Goal: Navigation & Orientation: Find specific page/section

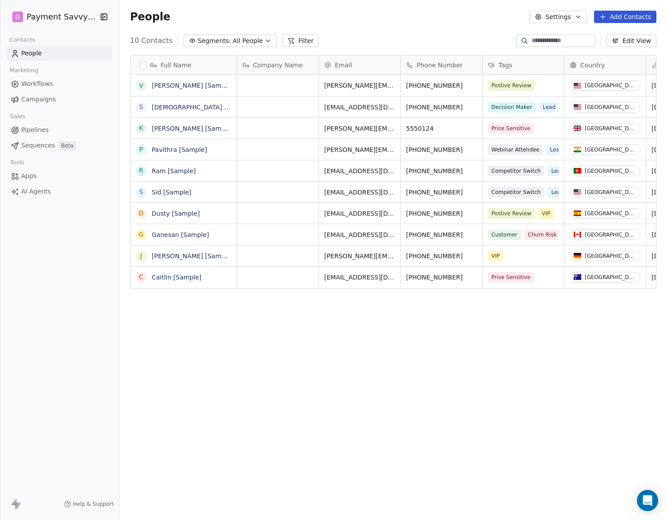
scroll to position [457, 548]
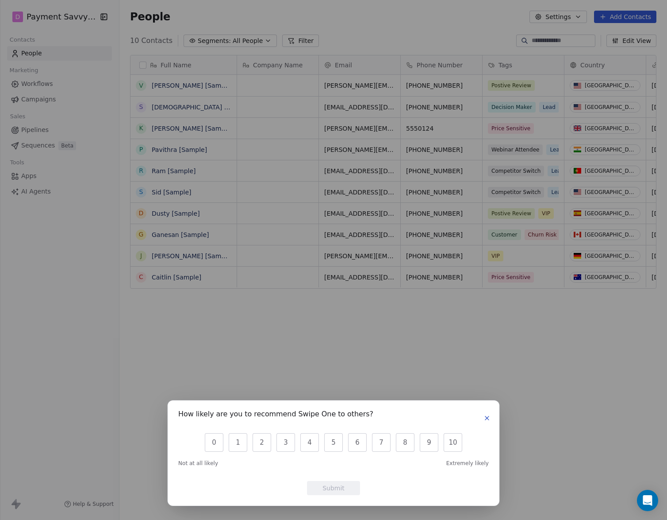
click at [490, 419] on icon "button" at bounding box center [487, 417] width 7 height 7
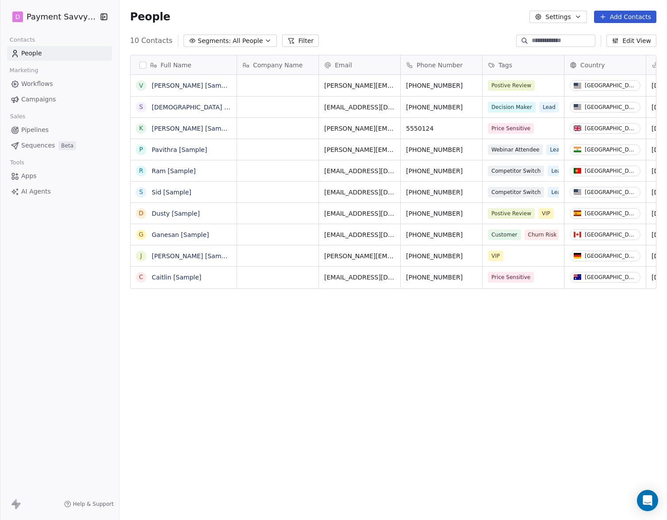
click at [580, 17] on icon "button" at bounding box center [579, 17] width 4 height 2
click at [579, 38] on span "Contact Properties" at bounding box center [581, 35] width 58 height 9
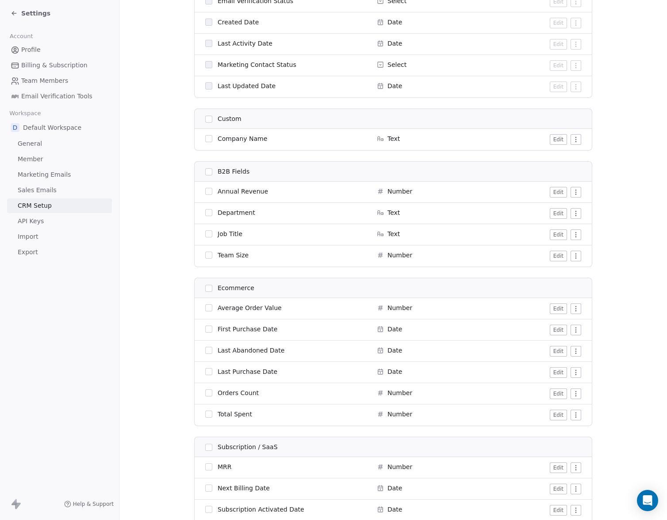
scroll to position [771, 0]
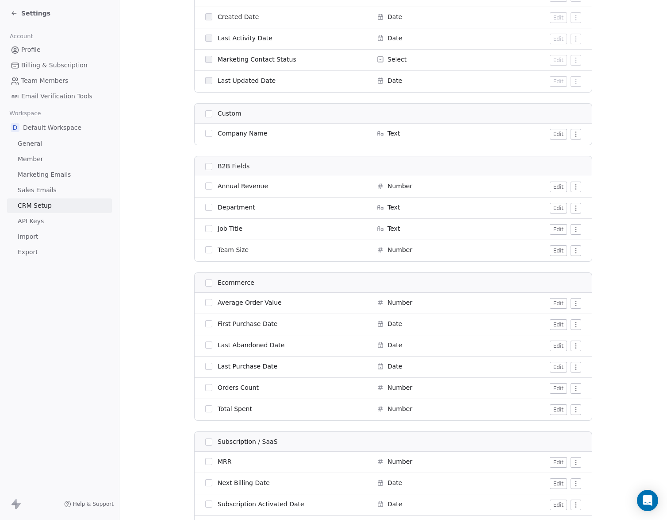
click at [33, 165] on link "Member" at bounding box center [59, 159] width 105 height 15
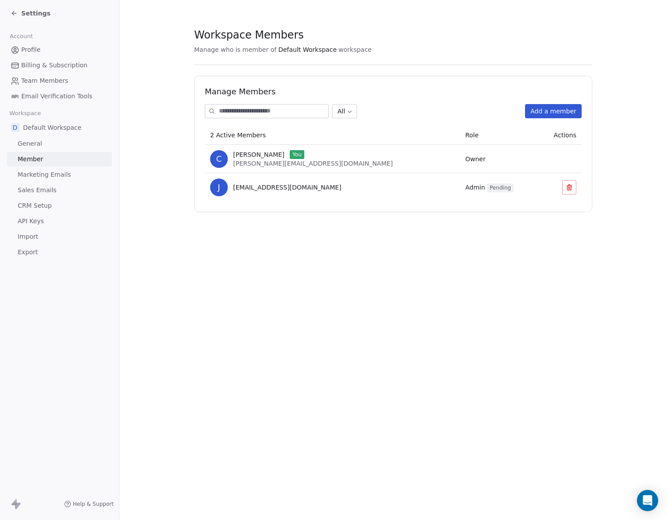
click at [31, 64] on span "Billing & Subscription" at bounding box center [54, 65] width 66 height 9
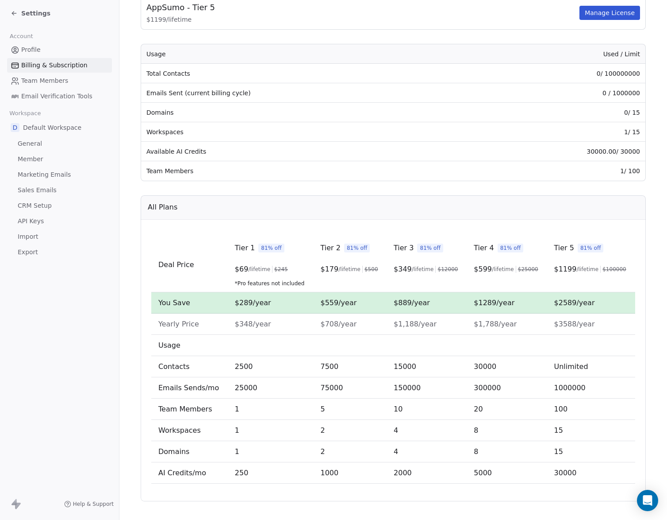
scroll to position [111, 0]
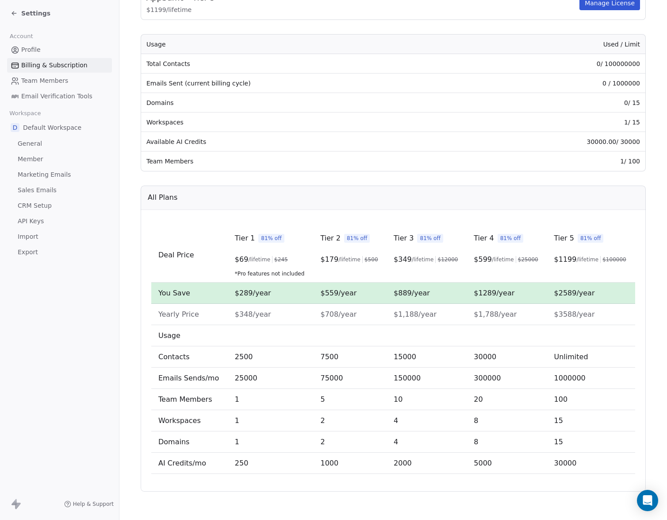
click at [34, 224] on span "API Keys" at bounding box center [31, 220] width 26 height 9
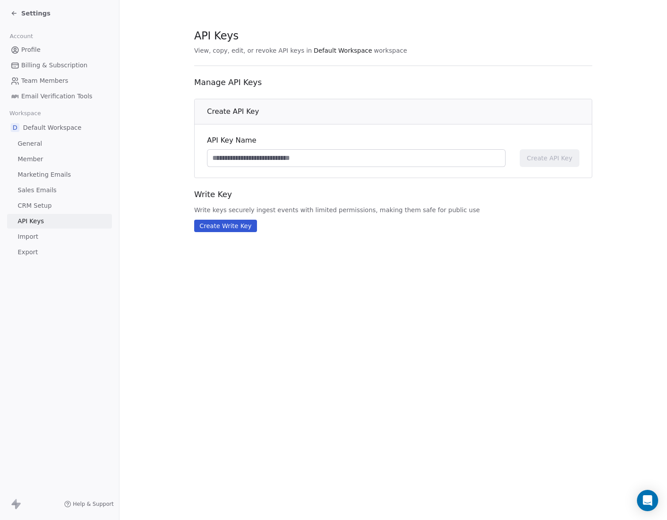
click at [39, 207] on span "CRM Setup" at bounding box center [35, 205] width 34 height 9
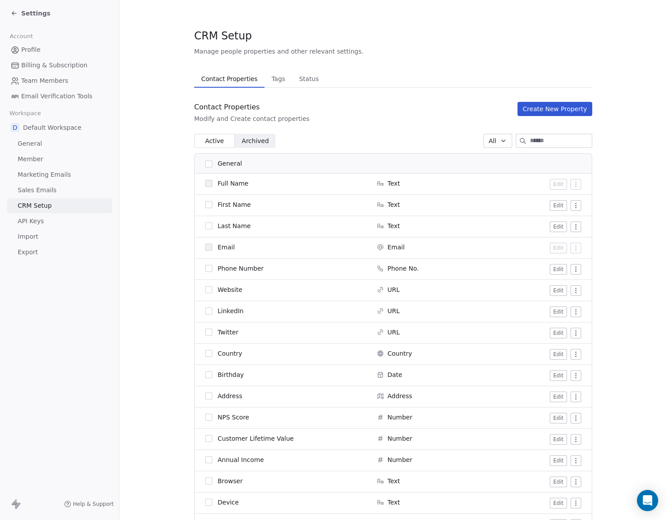
click at [539, 146] on input at bounding box center [561, 140] width 62 height 13
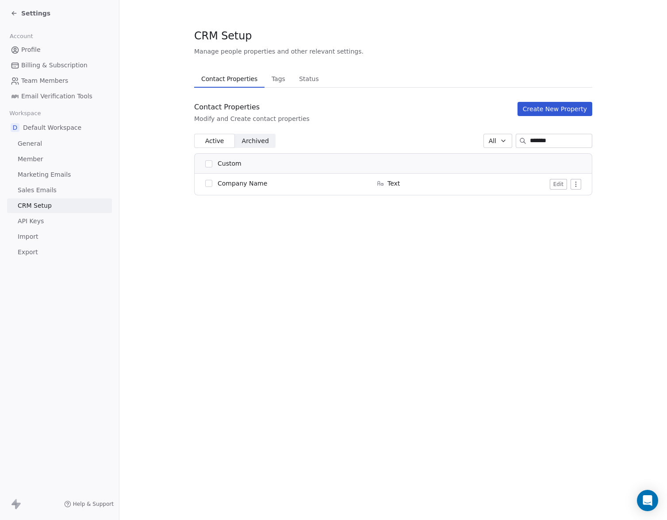
type input "*******"
click at [576, 185] on html "Settings Account Profile Billing & Subscription Team Members Email Verification…" at bounding box center [333, 260] width 667 height 520
click at [357, 116] on html "Settings Account Profile Billing & Subscription Team Members Email Verification…" at bounding box center [333, 260] width 667 height 520
click at [91, 502] on span "Help & Support" at bounding box center [93, 503] width 41 height 7
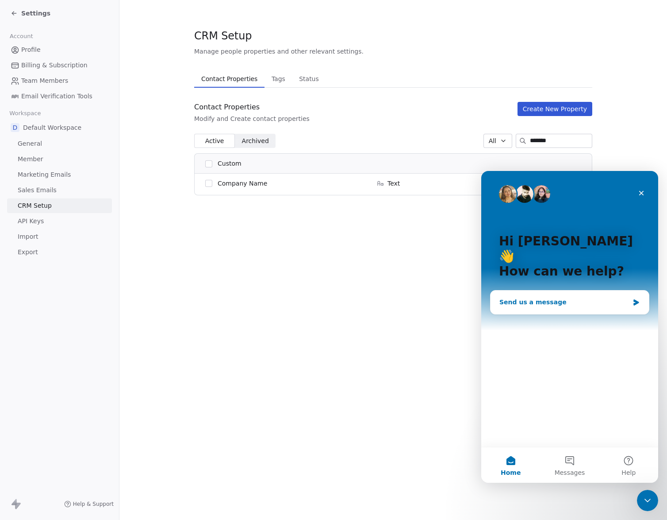
click at [613, 297] on div "Send us a message" at bounding box center [565, 301] width 130 height 9
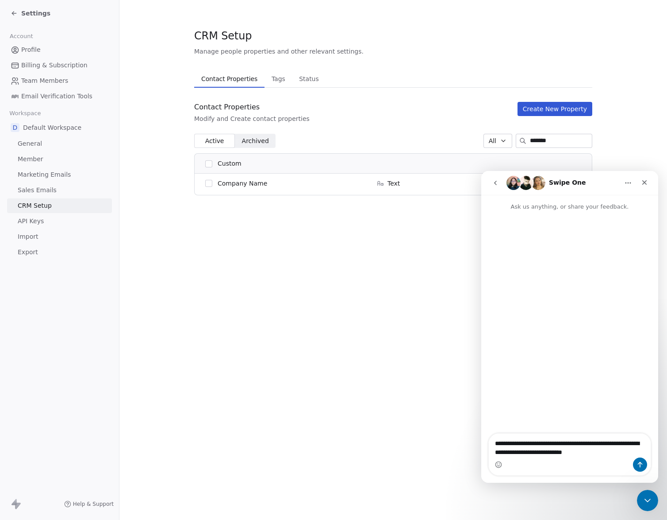
type textarea "**********"
click at [29, 148] on span "General" at bounding box center [30, 143] width 24 height 9
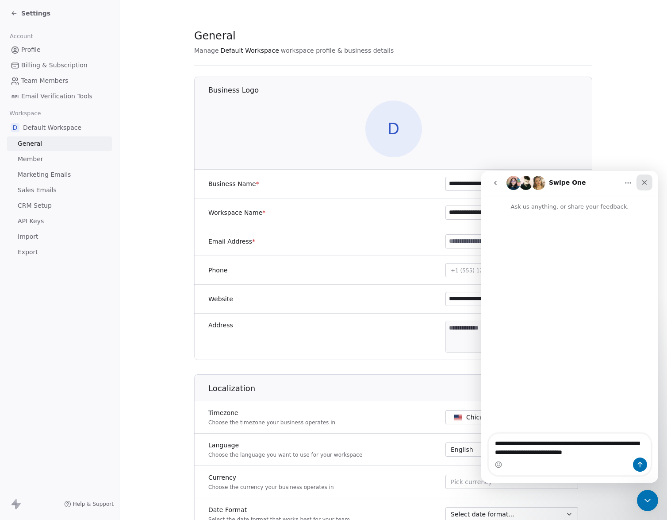
click at [646, 181] on icon "Close" at bounding box center [644, 182] width 7 height 7
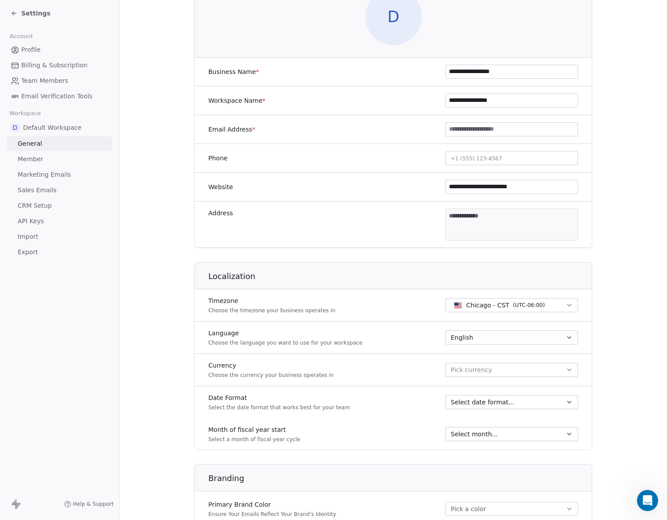
scroll to position [126, 0]
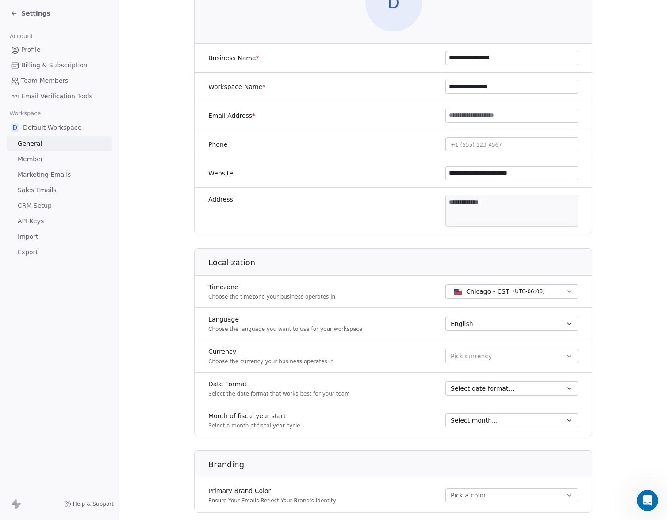
click at [507, 387] on span "Select date format..." at bounding box center [483, 388] width 64 height 9
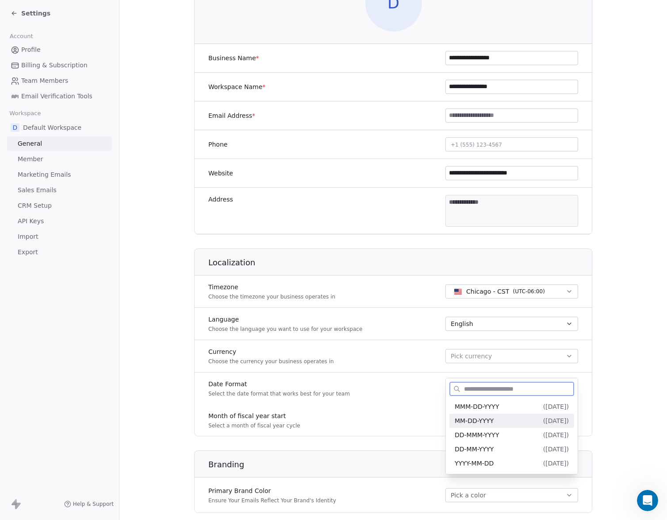
click at [486, 420] on span "MM-DD-YYYY" at bounding box center [474, 420] width 39 height 7
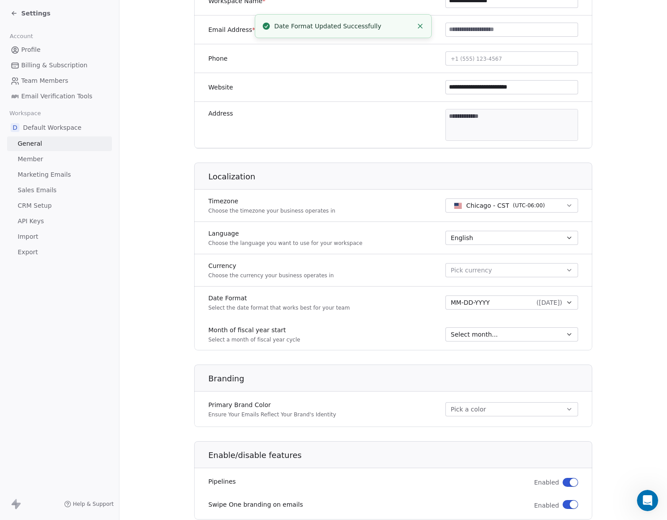
scroll to position [235, 0]
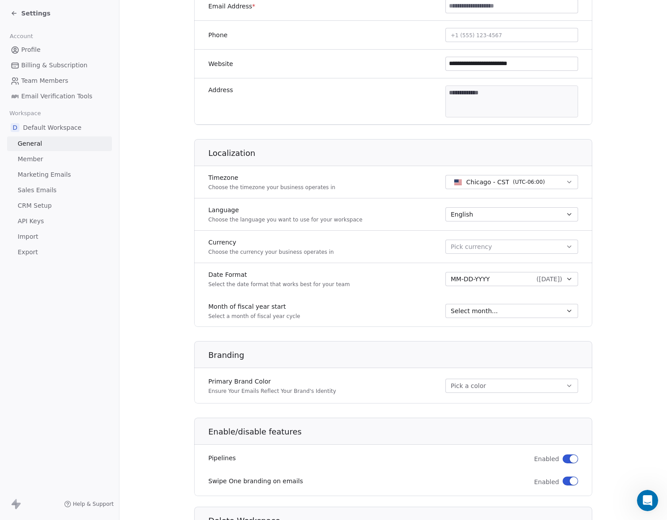
click at [480, 390] on button "Pick a color" at bounding box center [512, 385] width 133 height 14
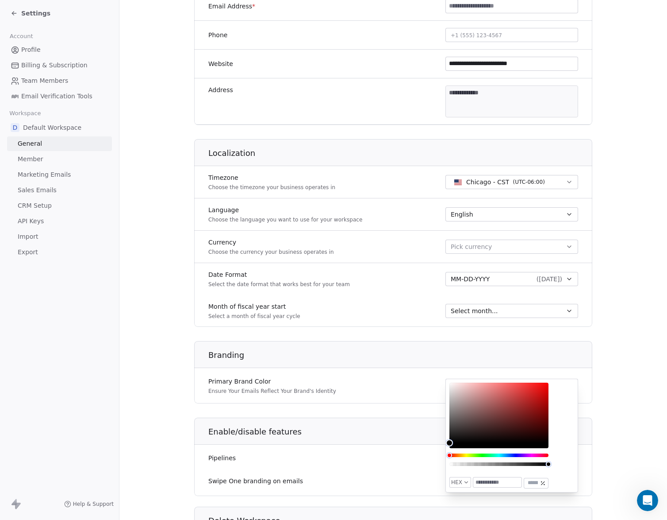
click at [377, 379] on div "Primary Brand Color Ensure Your Emails Reflect Your Brand's Identity Pick a col…" at bounding box center [393, 385] width 398 height 25
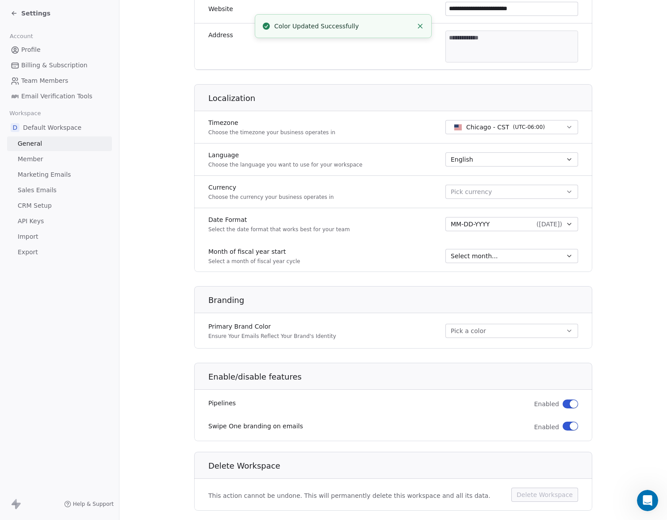
scroll to position [309, 0]
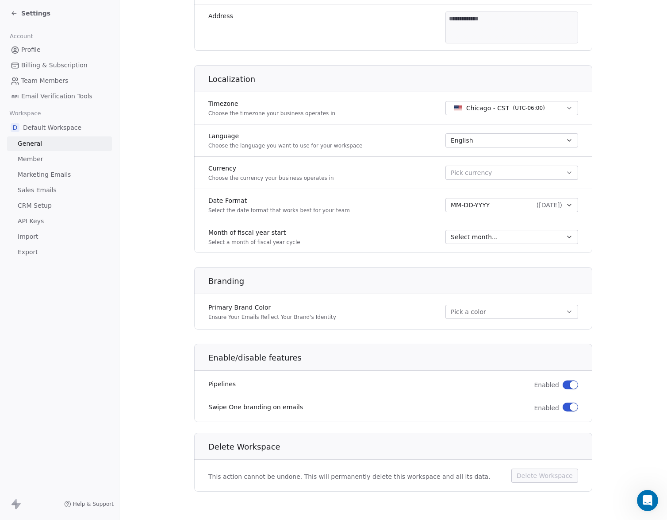
click at [571, 410] on button "button" at bounding box center [570, 406] width 15 height 9
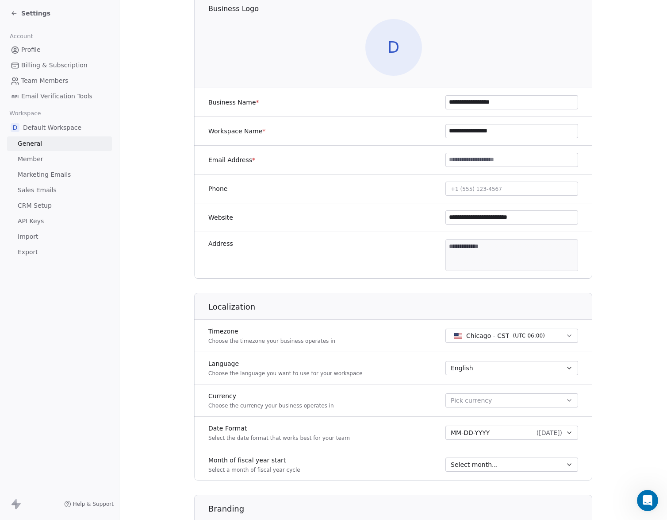
scroll to position [0, 0]
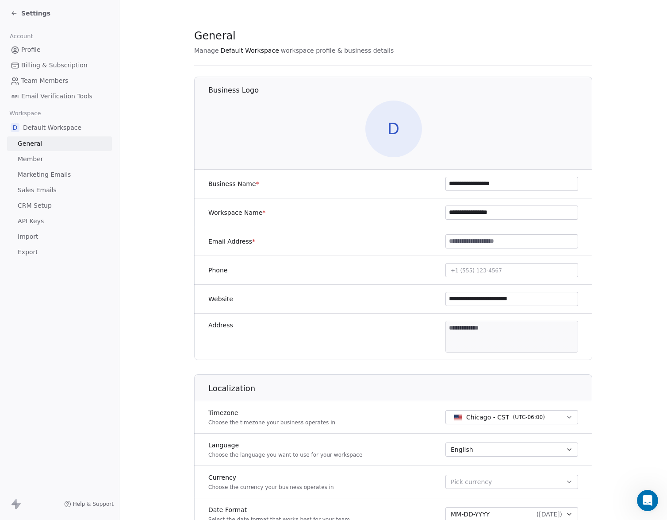
click at [27, 11] on span "Settings" at bounding box center [35, 13] width 29 height 9
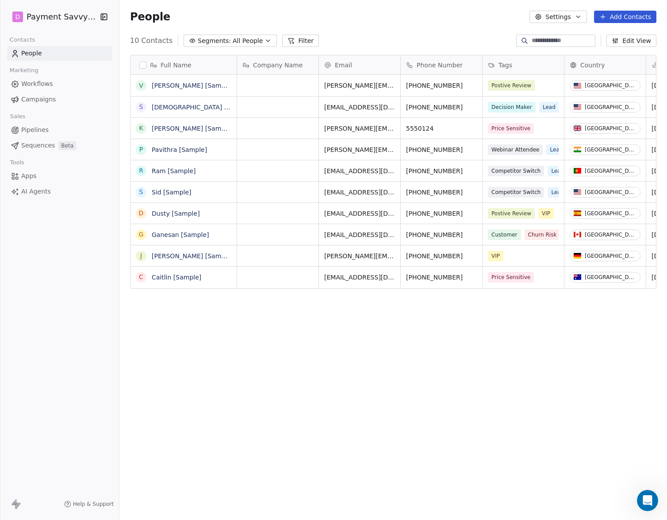
scroll to position [457, 548]
click at [25, 177] on span "Apps" at bounding box center [28, 175] width 15 height 9
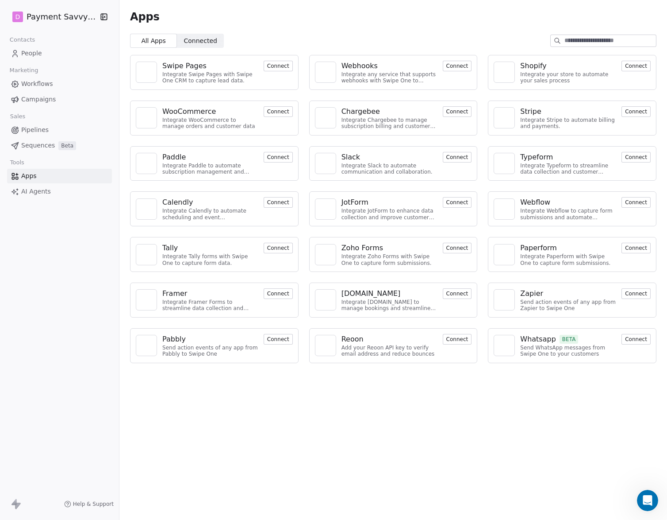
click at [208, 36] on span "Connected" at bounding box center [200, 40] width 33 height 9
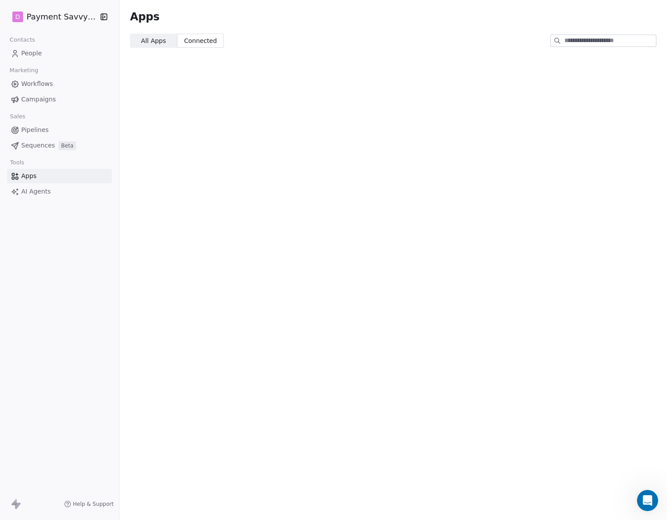
click at [170, 41] on span "All Apps All Apps" at bounding box center [153, 41] width 47 height 14
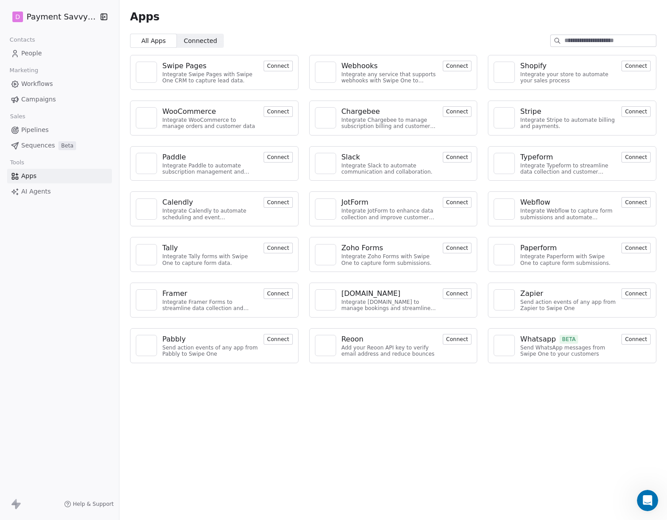
click at [38, 132] on span "Pipelines" at bounding box center [34, 129] width 27 height 9
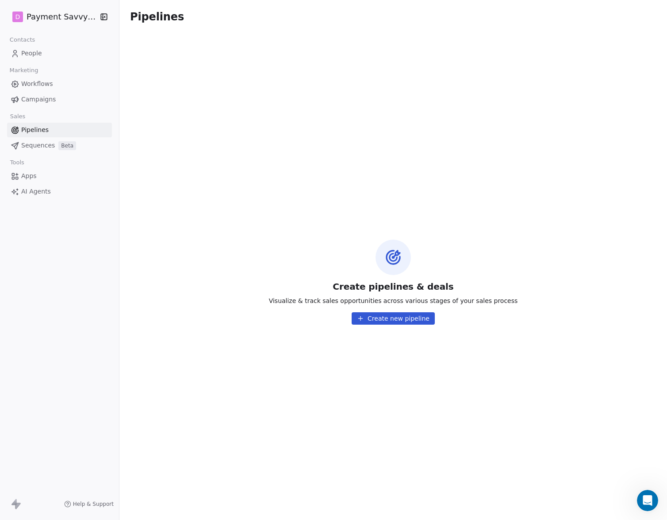
click at [27, 99] on span "Campaigns" at bounding box center [38, 99] width 35 height 9
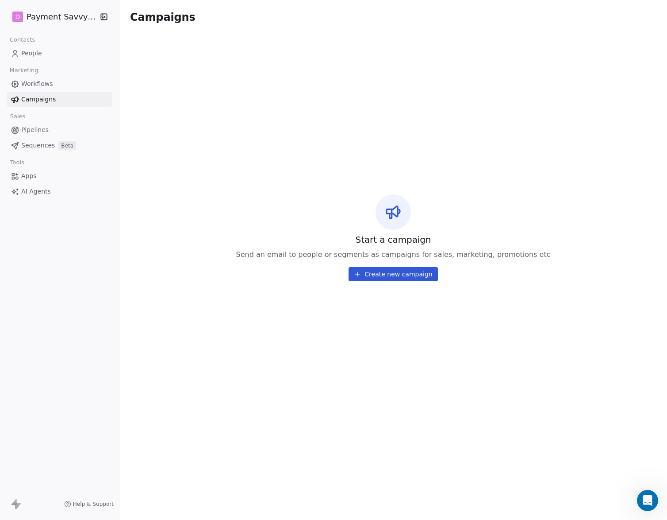
click at [26, 85] on span "Workflows" at bounding box center [37, 83] width 32 height 9
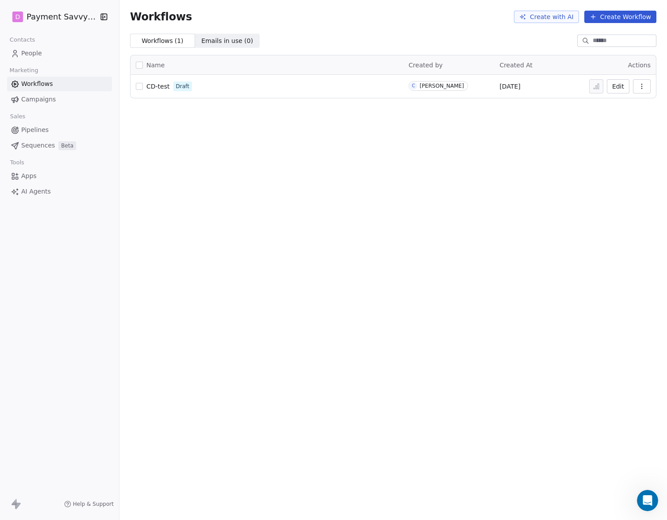
click at [35, 50] on span "People" at bounding box center [31, 53] width 21 height 9
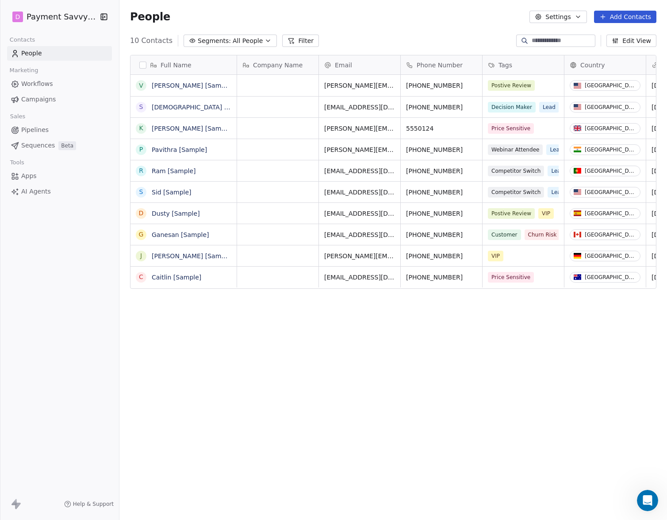
scroll to position [457, 548]
click at [185, 87] on link "[PERSON_NAME] [Sample]" at bounding box center [192, 85] width 81 height 7
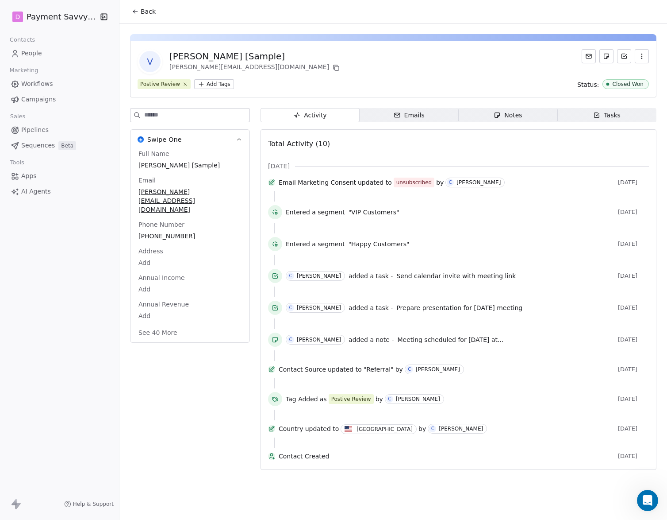
click at [528, 117] on span "Notes Notes" at bounding box center [508, 115] width 99 height 14
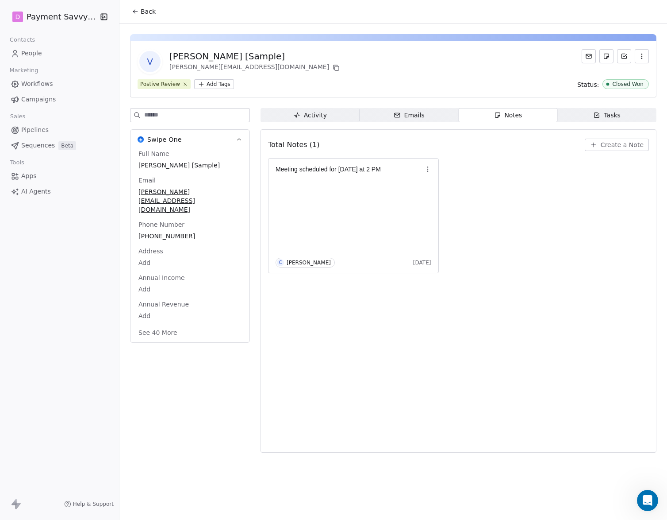
click at [600, 122] on span "Tasks Tasks" at bounding box center [607, 115] width 99 height 14
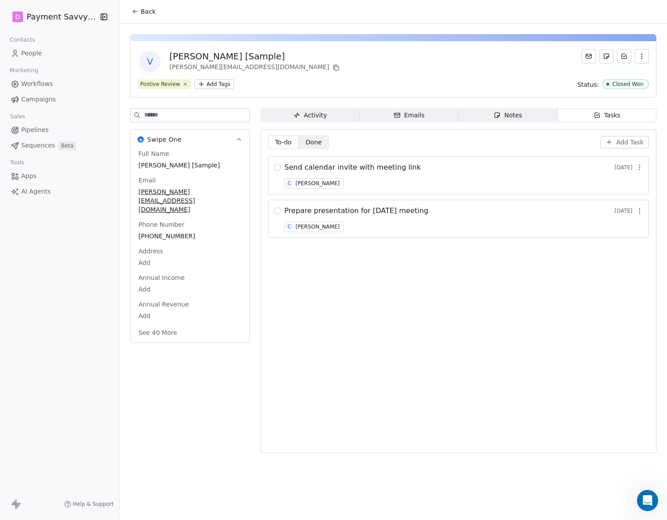
click at [296, 112] on icon "button" at bounding box center [296, 115] width 7 height 7
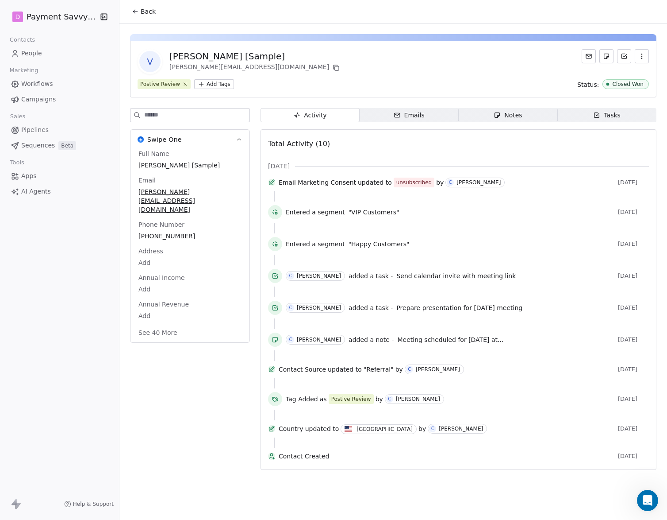
click at [153, 14] on span "Back" at bounding box center [148, 11] width 15 height 9
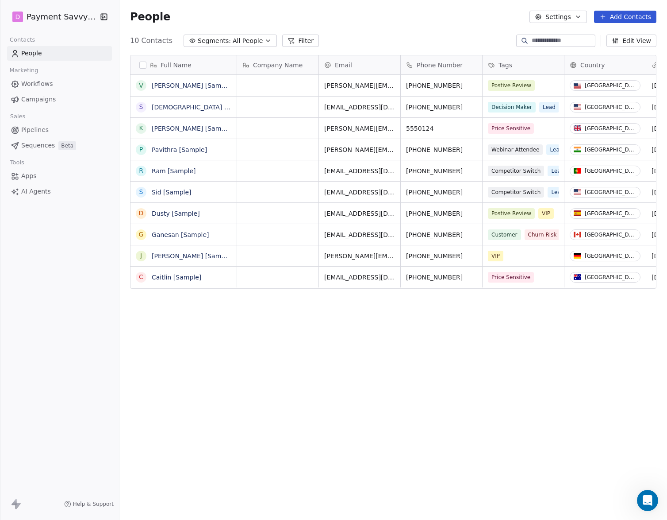
scroll to position [457, 548]
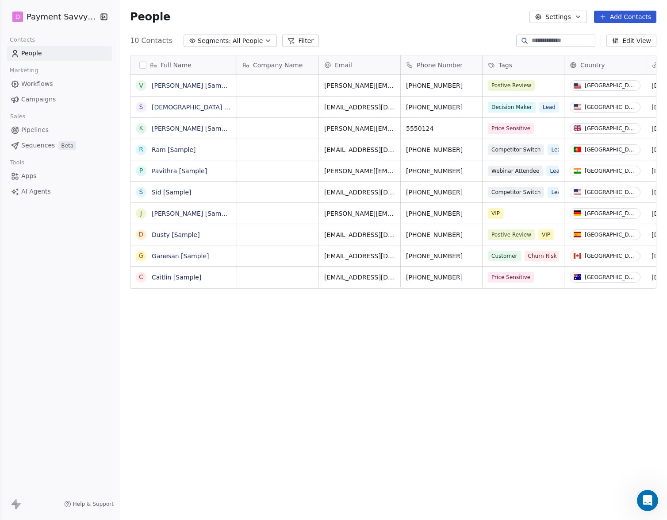
click at [252, 45] on span "All People" at bounding box center [248, 40] width 30 height 9
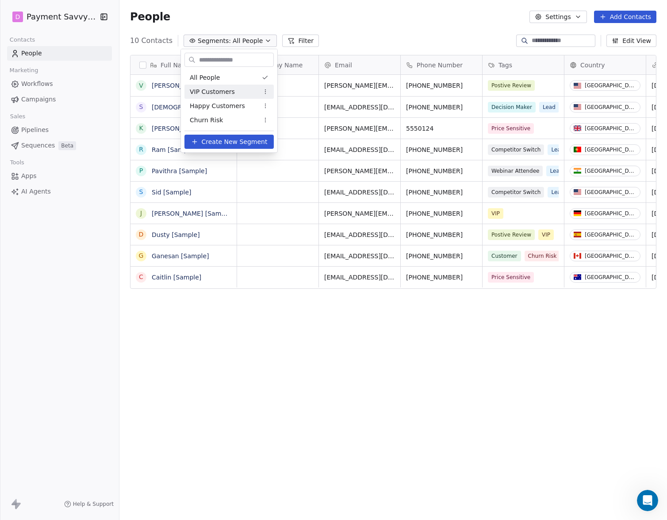
click at [338, 32] on html "D Payment Savvy, LLC Contacts People Marketing Workflows Campaigns Sales Pipeli…" at bounding box center [333, 260] width 667 height 520
